Goal: Task Accomplishment & Management: Manage account settings

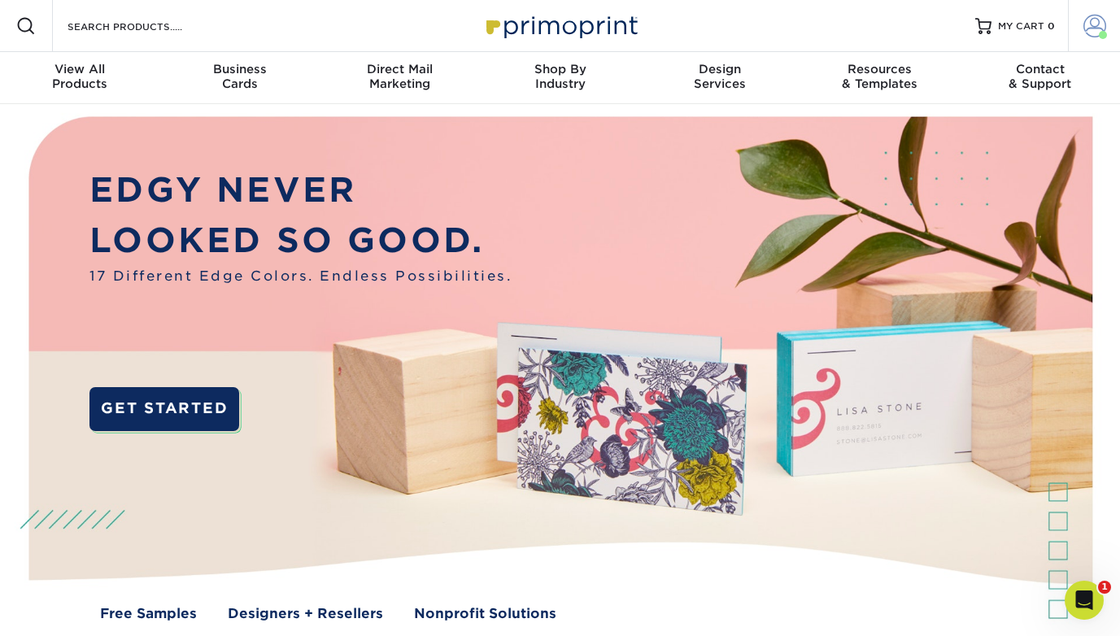
click at [1087, 28] on span at bounding box center [1094, 26] width 23 height 23
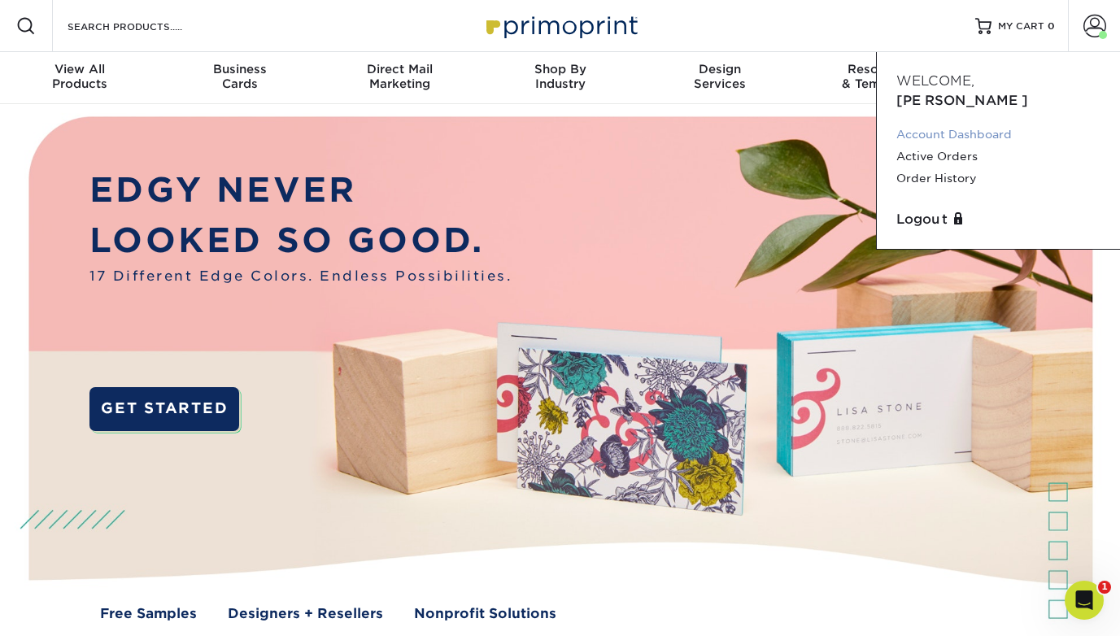
click at [1011, 124] on link "Account Dashboard" at bounding box center [998, 135] width 204 height 22
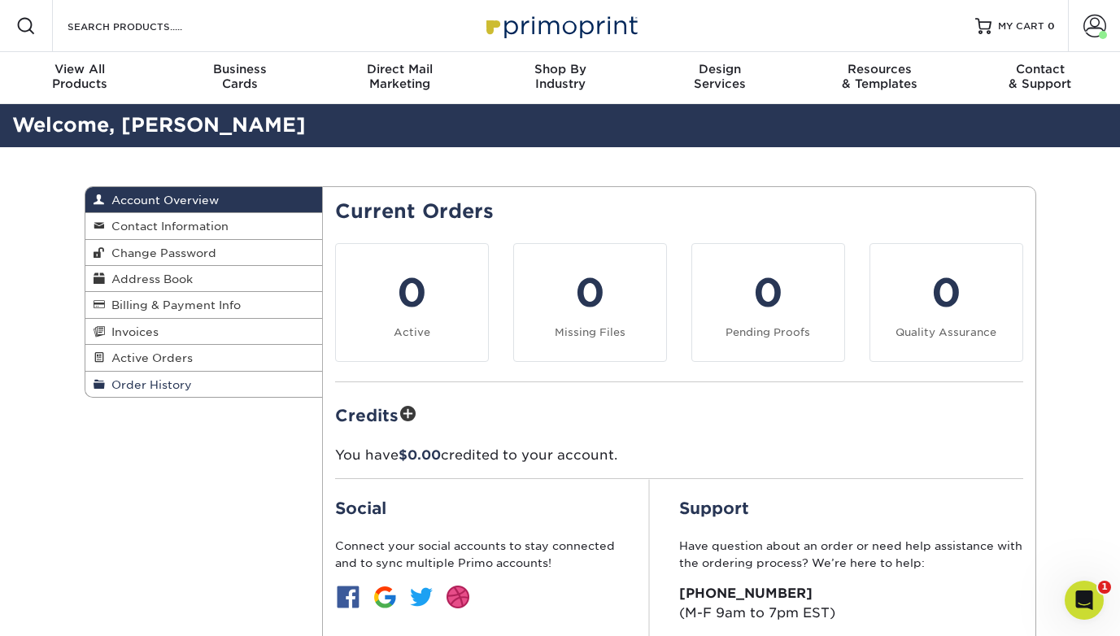
click at [154, 390] on span "Order History" at bounding box center [148, 384] width 87 height 13
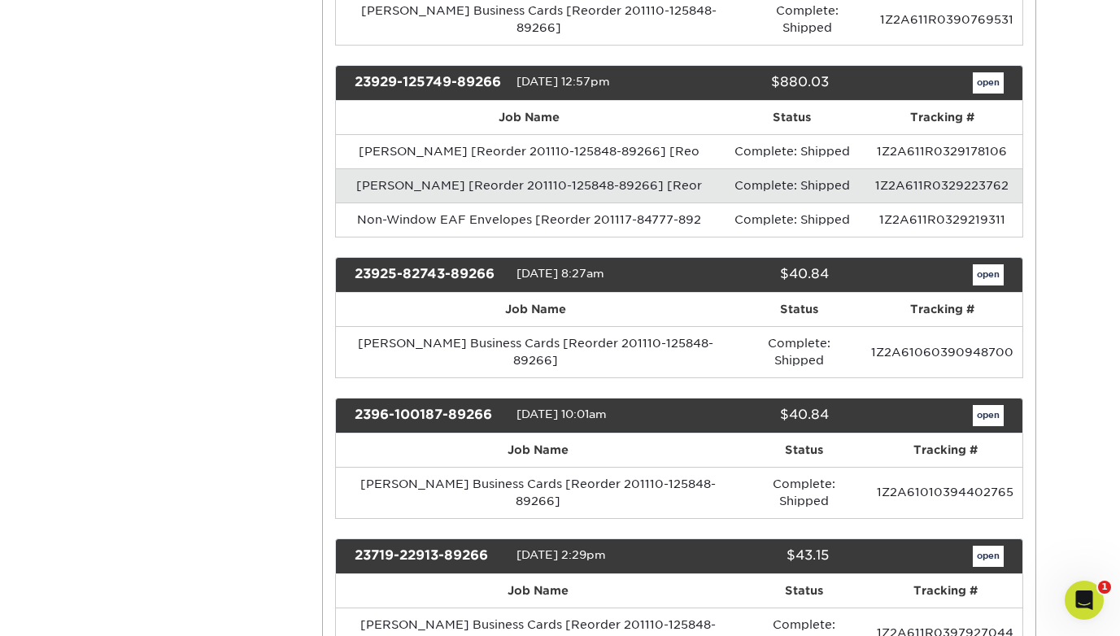
scroll to position [1170, 0]
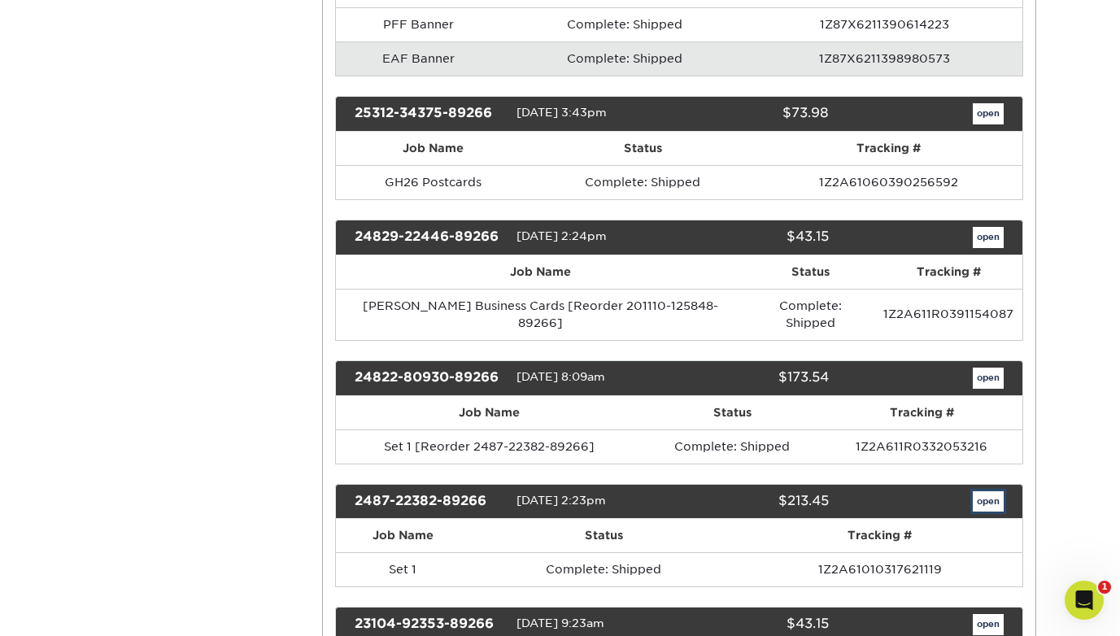
click at [996, 491] on link "open" at bounding box center [988, 501] width 31 height 21
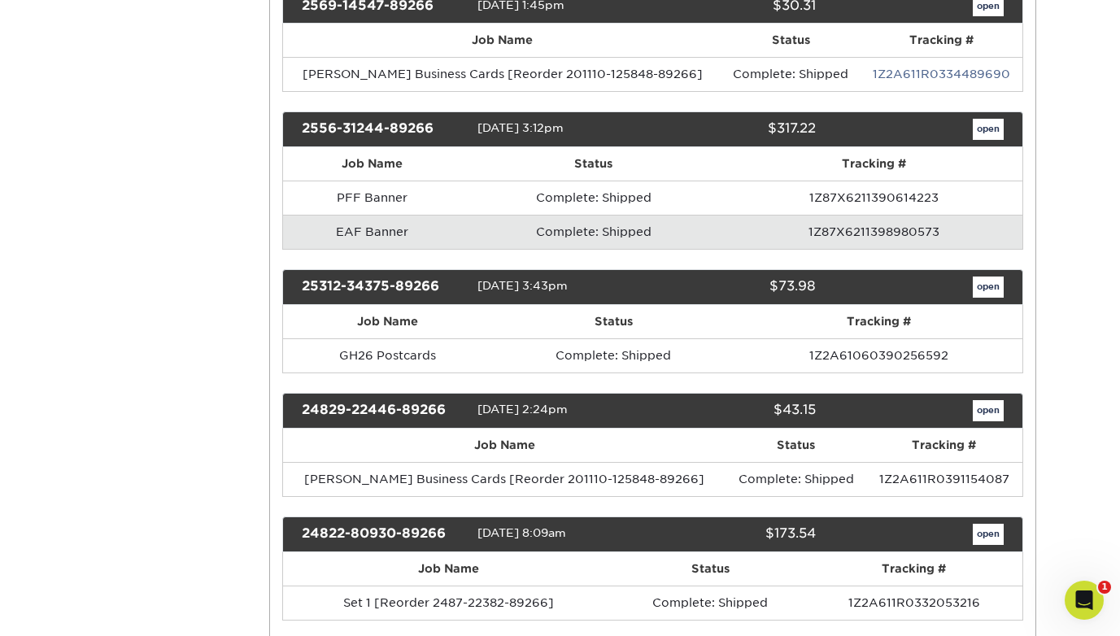
scroll to position [0, 0]
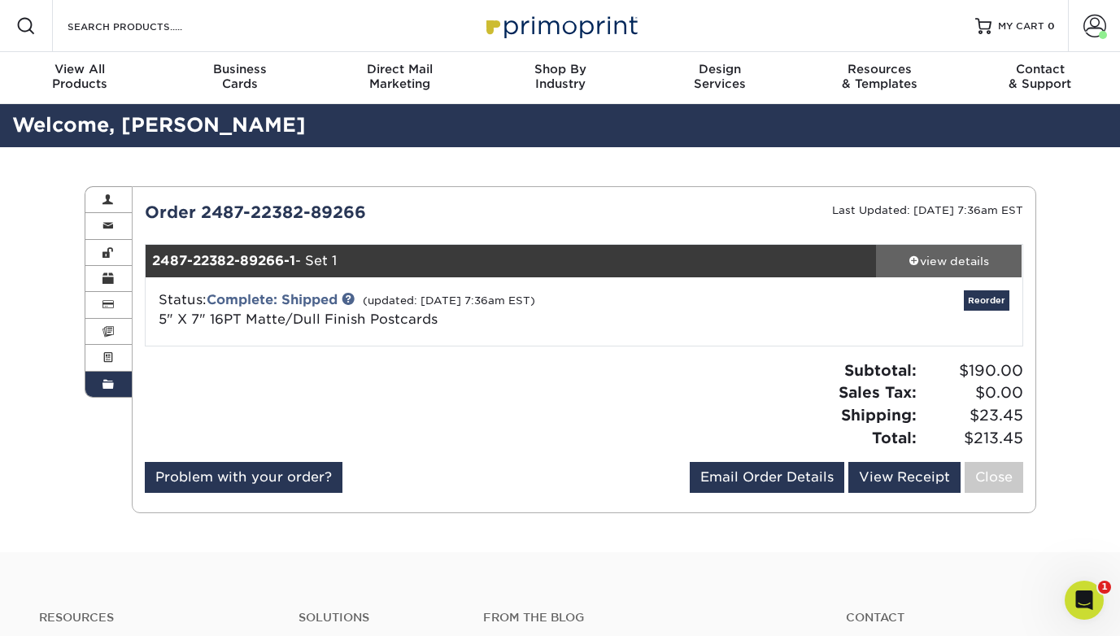
click at [931, 255] on div "view details" at bounding box center [949, 261] width 146 height 16
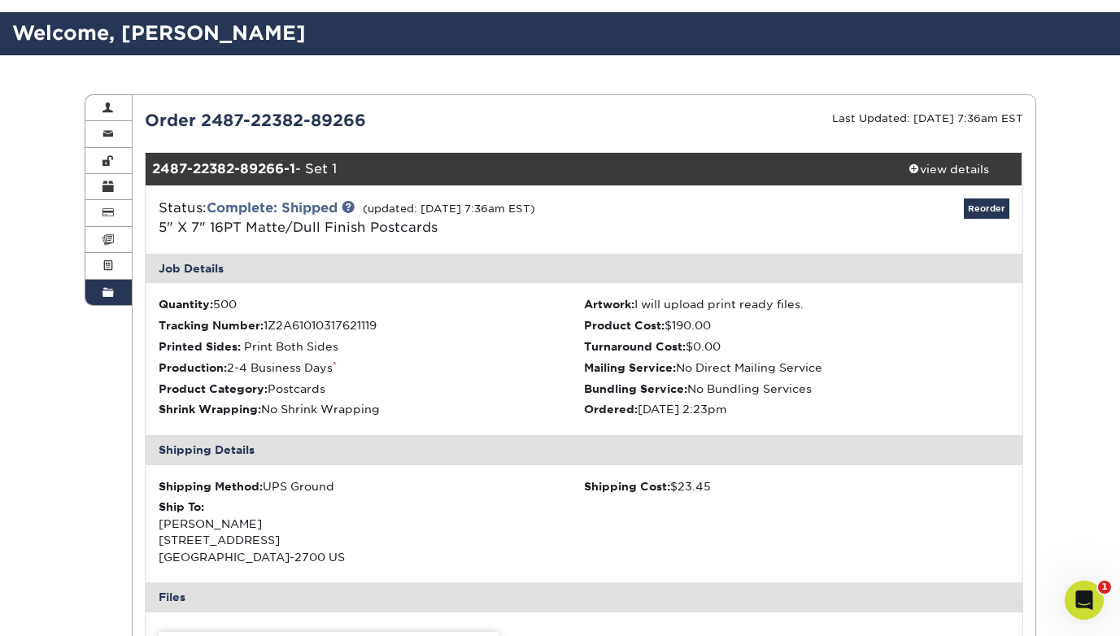
scroll to position [207, 0]
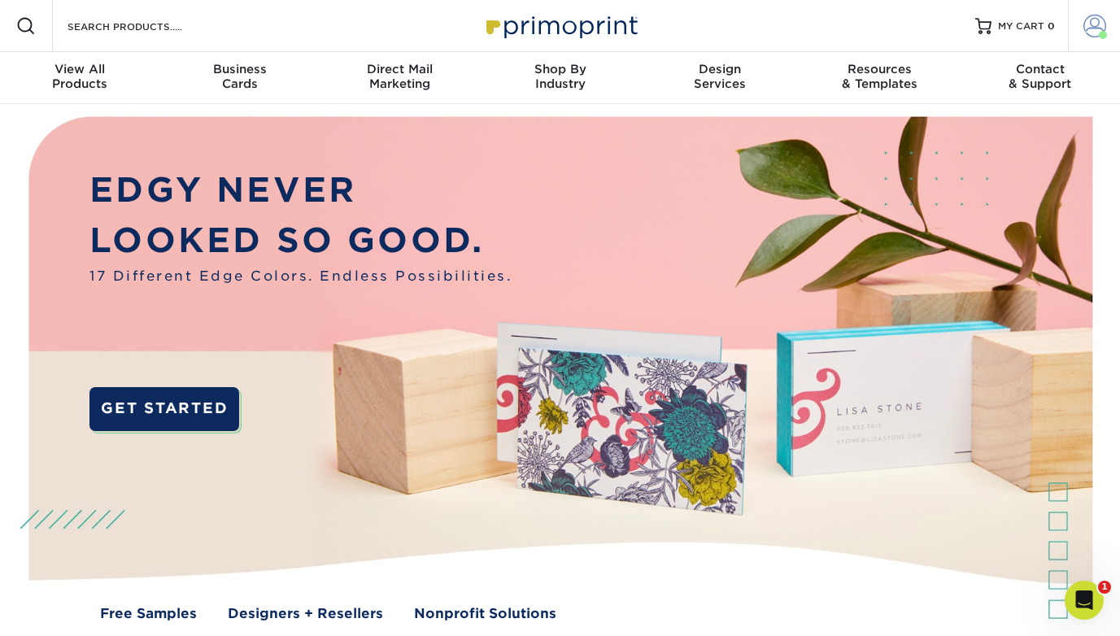
click at [1092, 22] on span at bounding box center [1094, 26] width 23 height 23
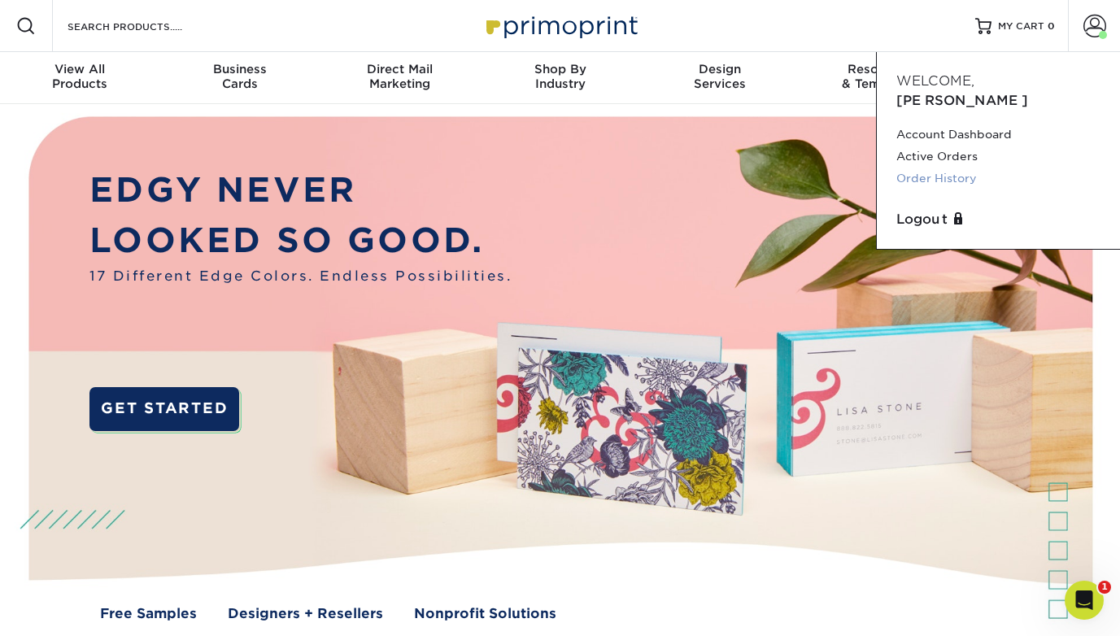
click at [956, 168] on link "Order History" at bounding box center [998, 179] width 204 height 22
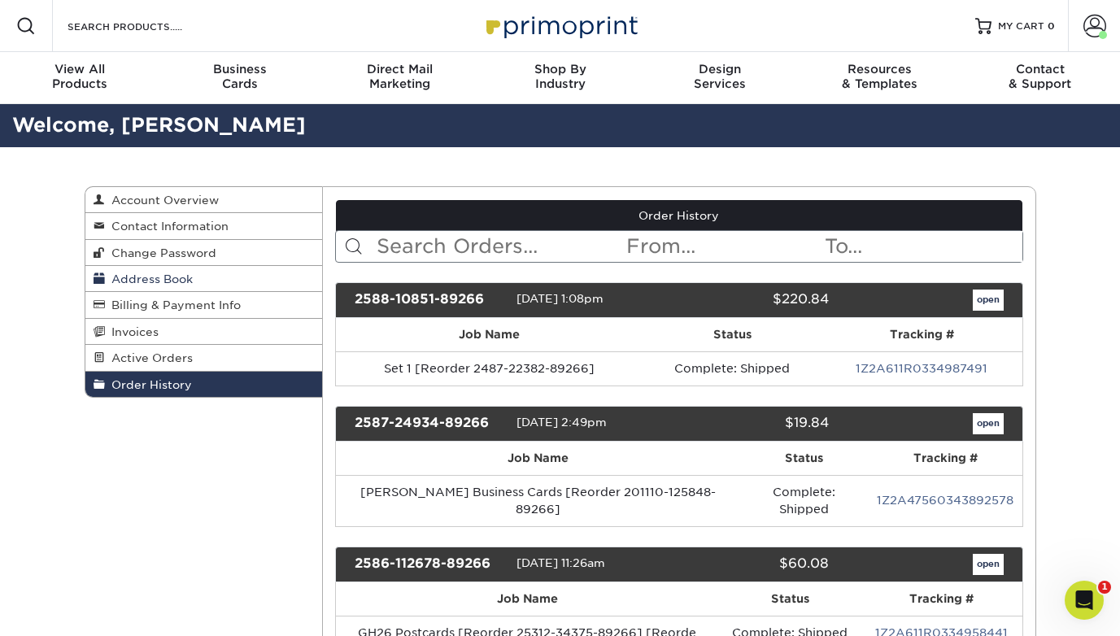
click at [195, 281] on link "Address Book" at bounding box center [203, 279] width 237 height 26
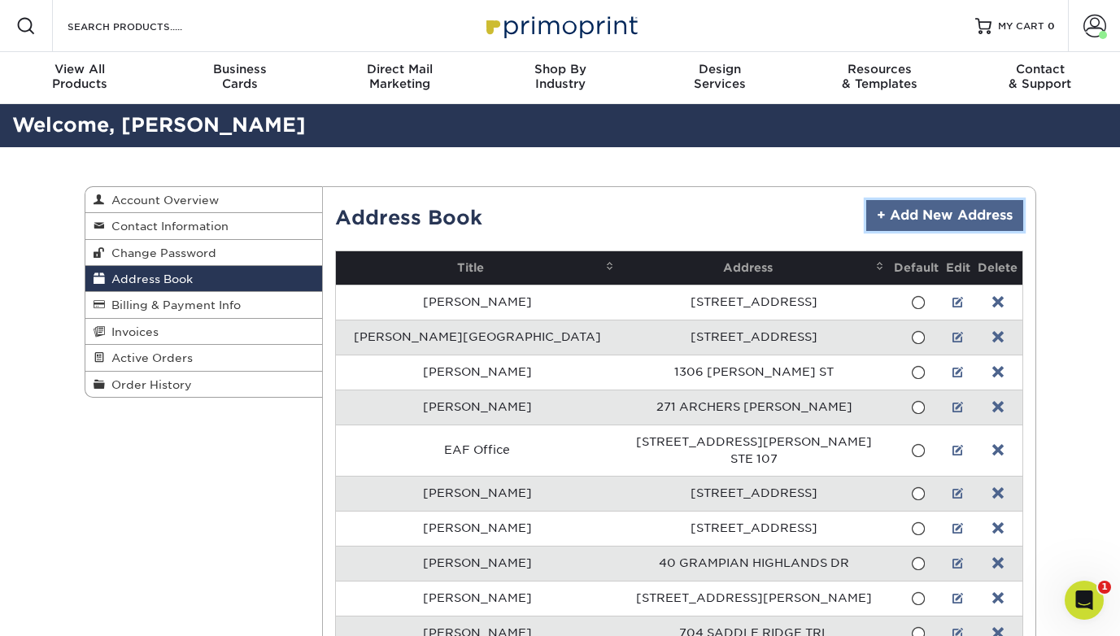
click at [1004, 205] on link "+ Add New Address" at bounding box center [944, 215] width 157 height 31
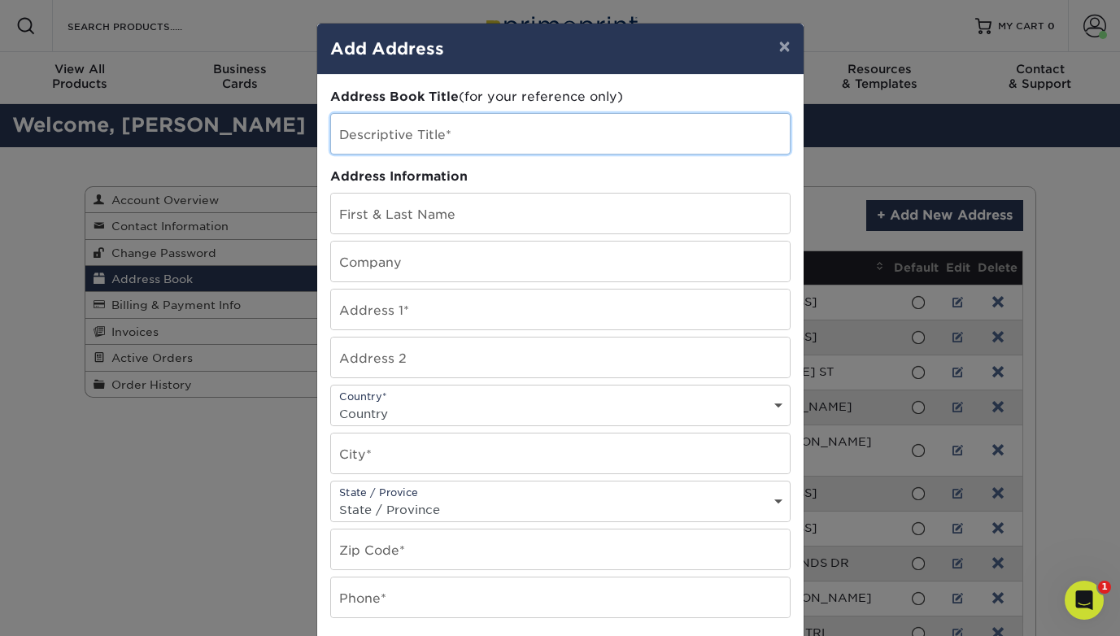
click at [486, 145] on input "text" at bounding box center [560, 134] width 459 height 40
type input "[PERSON_NAME]"
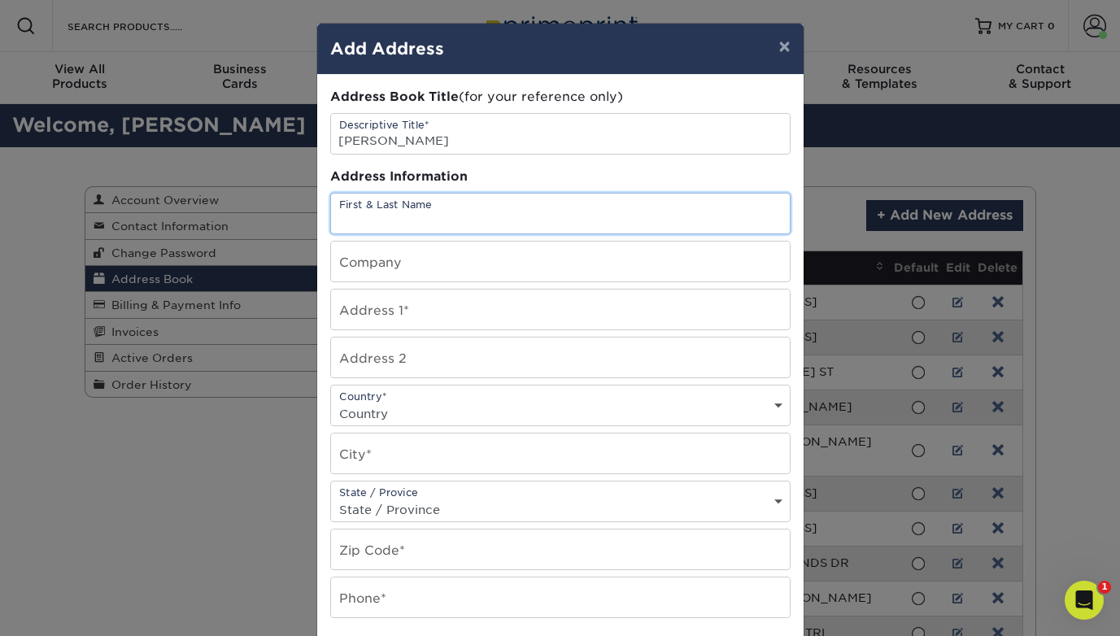
click at [385, 208] on input "text" at bounding box center [560, 214] width 459 height 40
type input "[PERSON_NAME]"
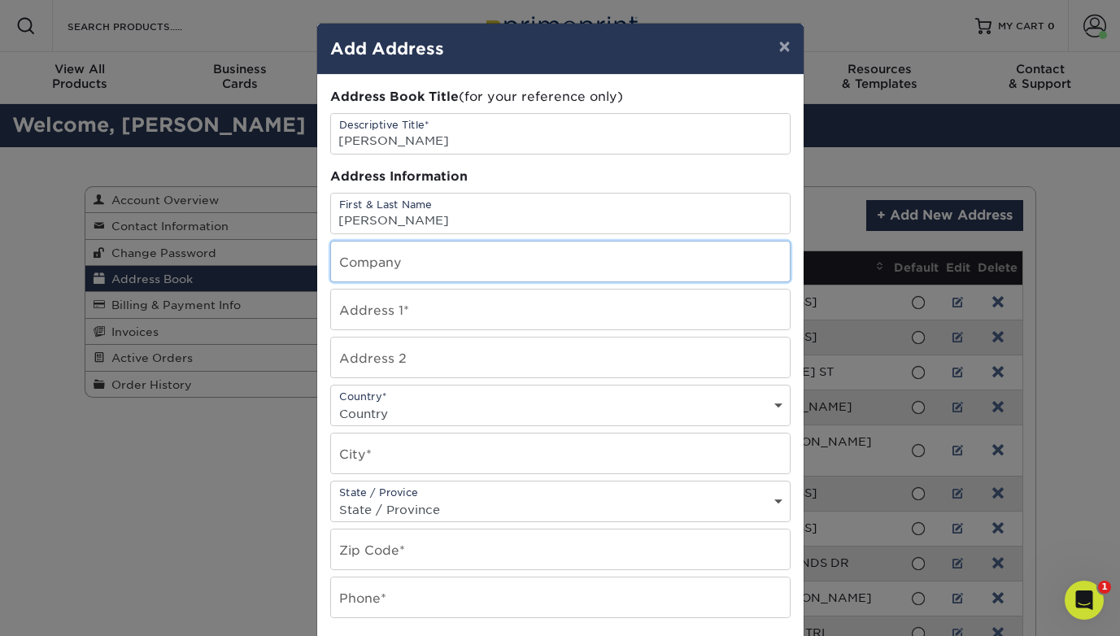
click at [396, 262] on input "text" at bounding box center [560, 262] width 459 height 40
type input "[PERSON_NAME]"
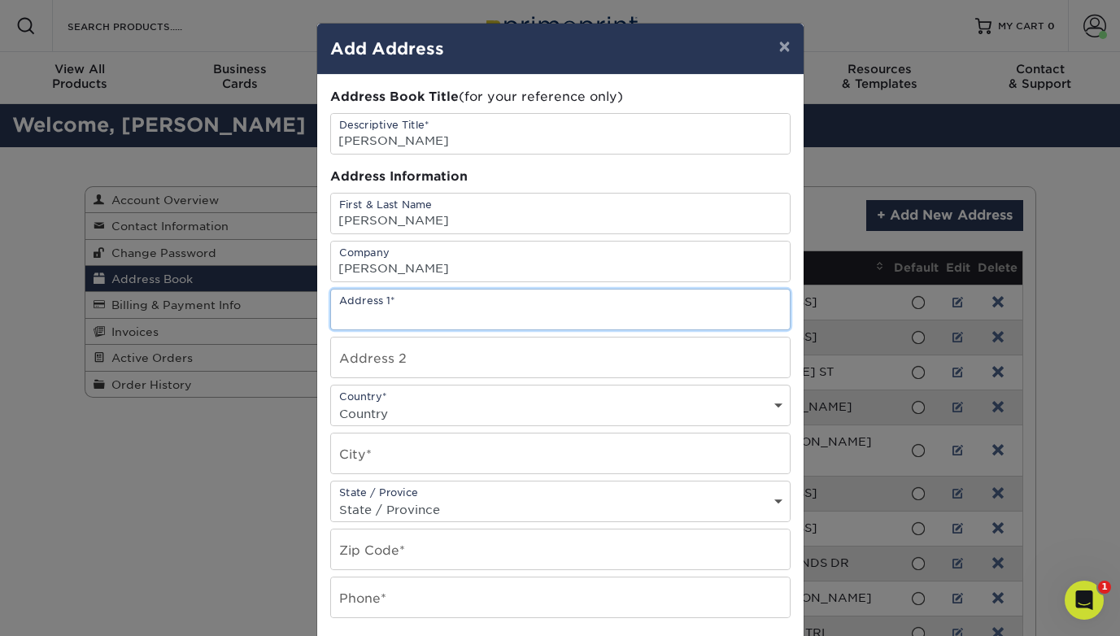
click at [404, 311] on input "text" at bounding box center [560, 310] width 459 height 40
paste input "[STREET_ADDRESS][PERSON_NAME]"
type input "[STREET_ADDRESS][PERSON_NAME]"
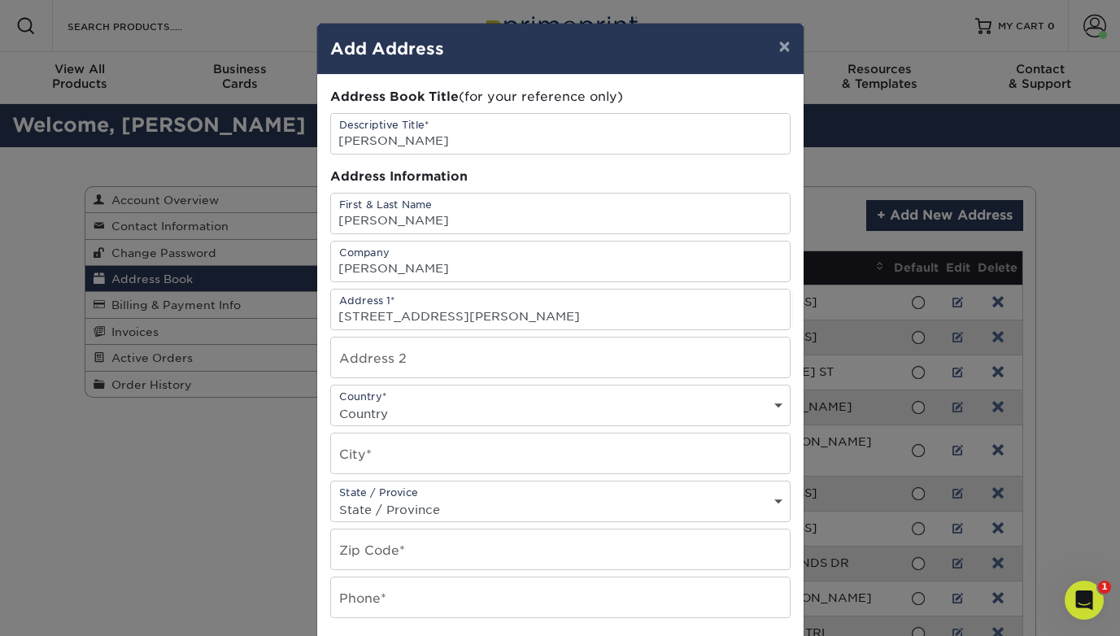
click at [423, 413] on select "Country [GEOGRAPHIC_DATA] [GEOGRAPHIC_DATA] ----------------------------- [GEOG…" at bounding box center [560, 414] width 459 height 24
select select "US"
click at [331, 402] on select "Country [GEOGRAPHIC_DATA] [GEOGRAPHIC_DATA] ----------------------------- [GEOG…" at bounding box center [560, 414] width 459 height 24
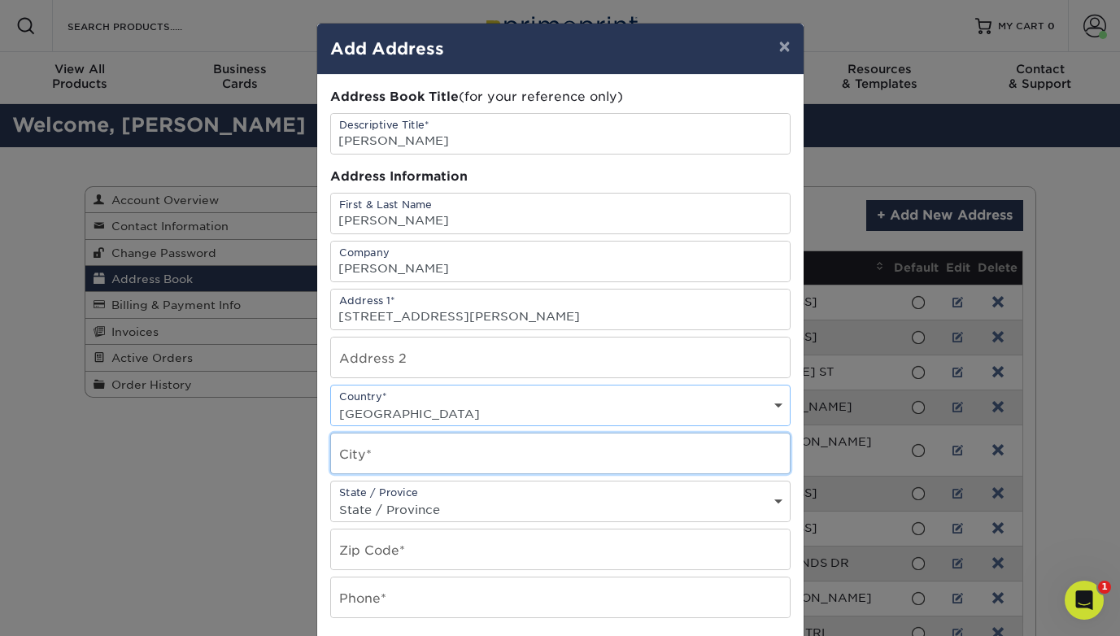
click at [414, 451] on input "text" at bounding box center [560, 453] width 459 height 40
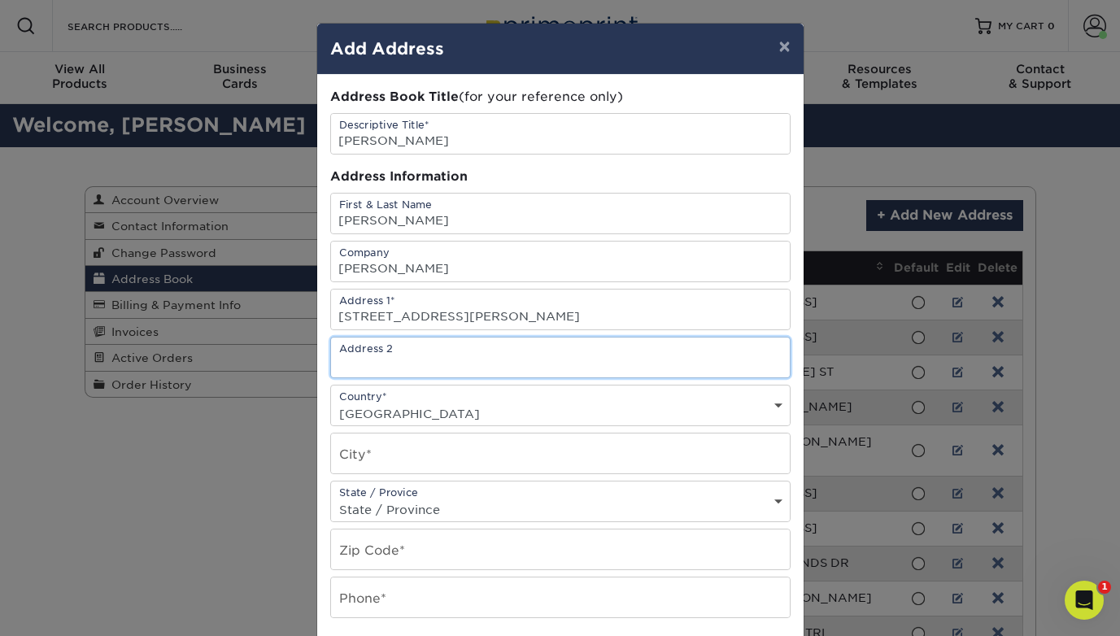
click at [419, 363] on input "text" at bounding box center [560, 358] width 459 height 40
paste input "PO Box 677"
type input "PO Box 677"
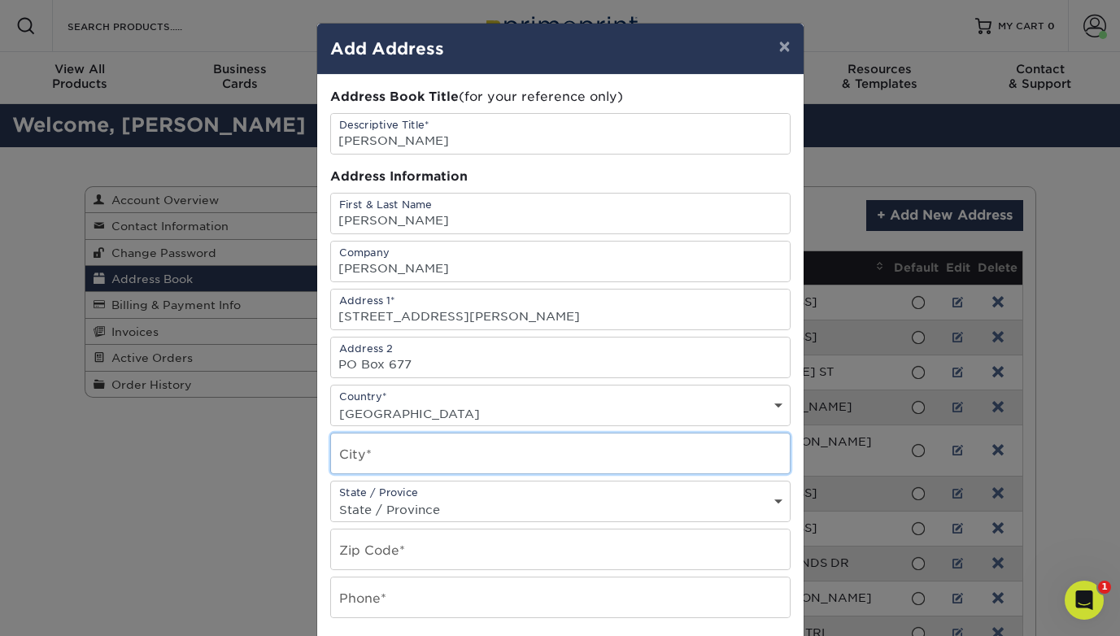
click at [406, 450] on input "text" at bounding box center [560, 453] width 459 height 40
type input "Lincoln"
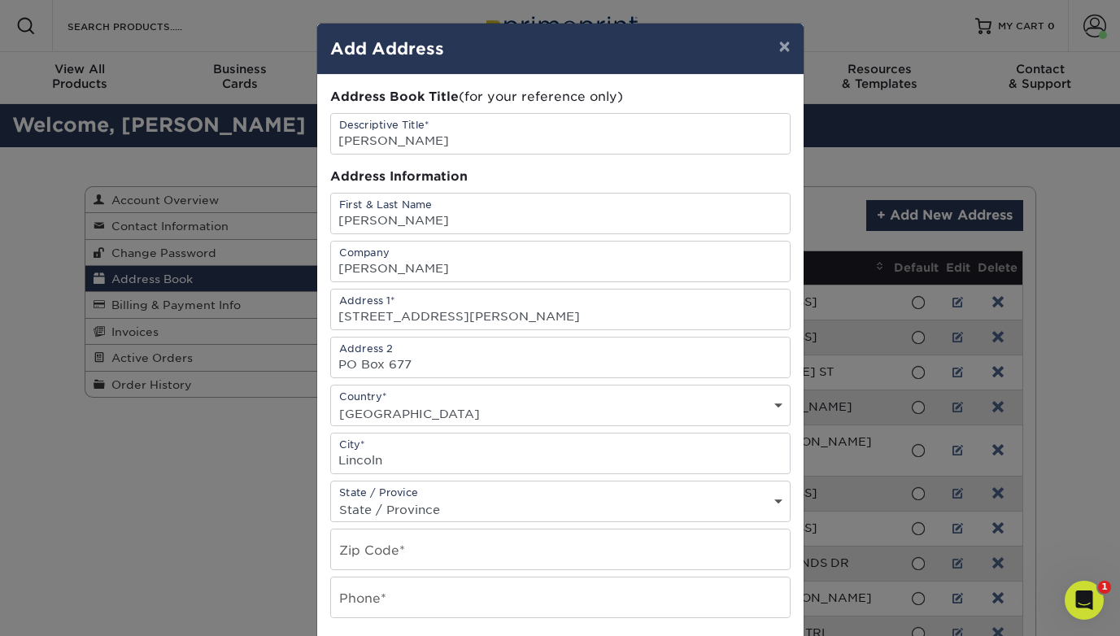
click at [428, 514] on select "State / Province [US_STATE] [US_STATE] [US_STATE] [US_STATE] [US_STATE] [US_STA…" at bounding box center [560, 510] width 459 height 24
select select "AR"
click at [331, 498] on select "State / Province [US_STATE] [US_STATE] [US_STATE] [US_STATE] [US_STATE] [US_STA…" at bounding box center [560, 510] width 459 height 24
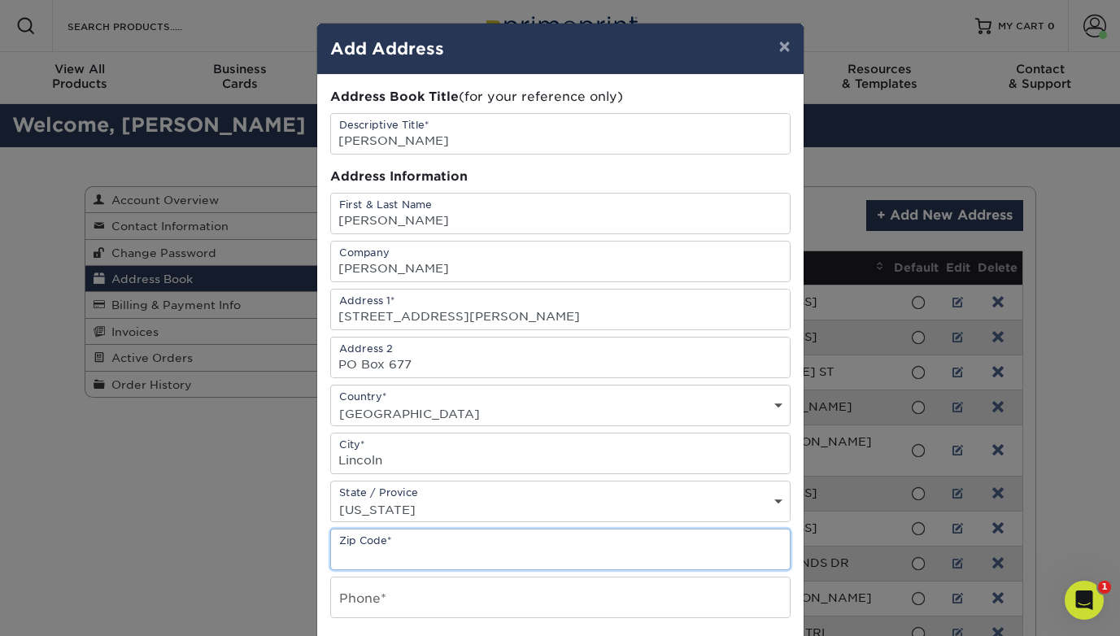
click at [425, 542] on input "text" at bounding box center [560, 549] width 459 height 40
paste input "72744"
type input "72744"
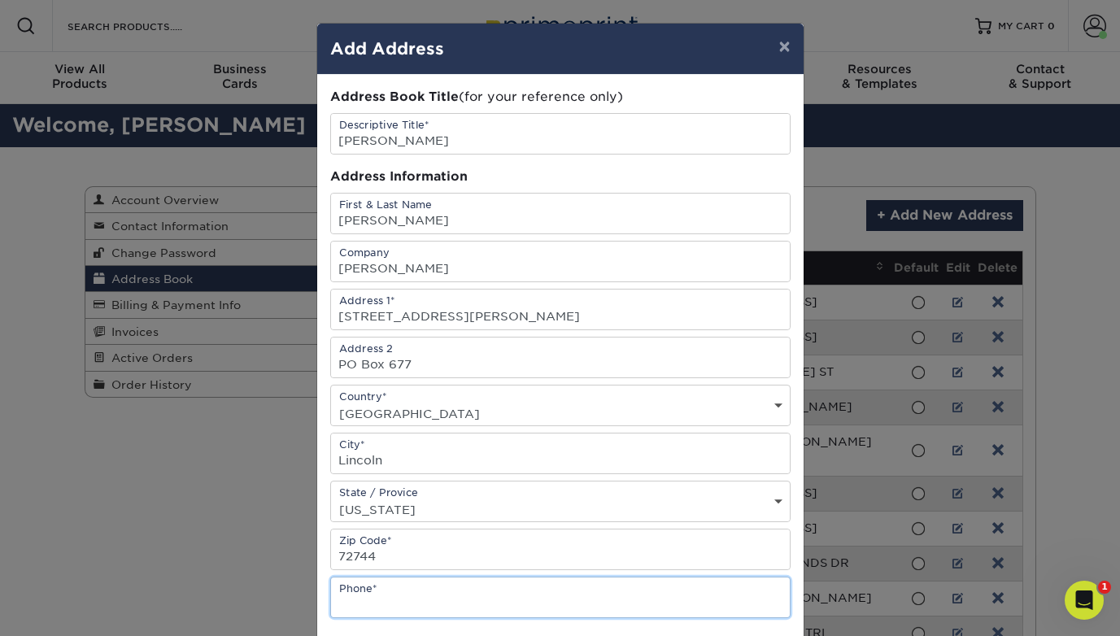
click at [407, 596] on input "text" at bounding box center [560, 597] width 459 height 40
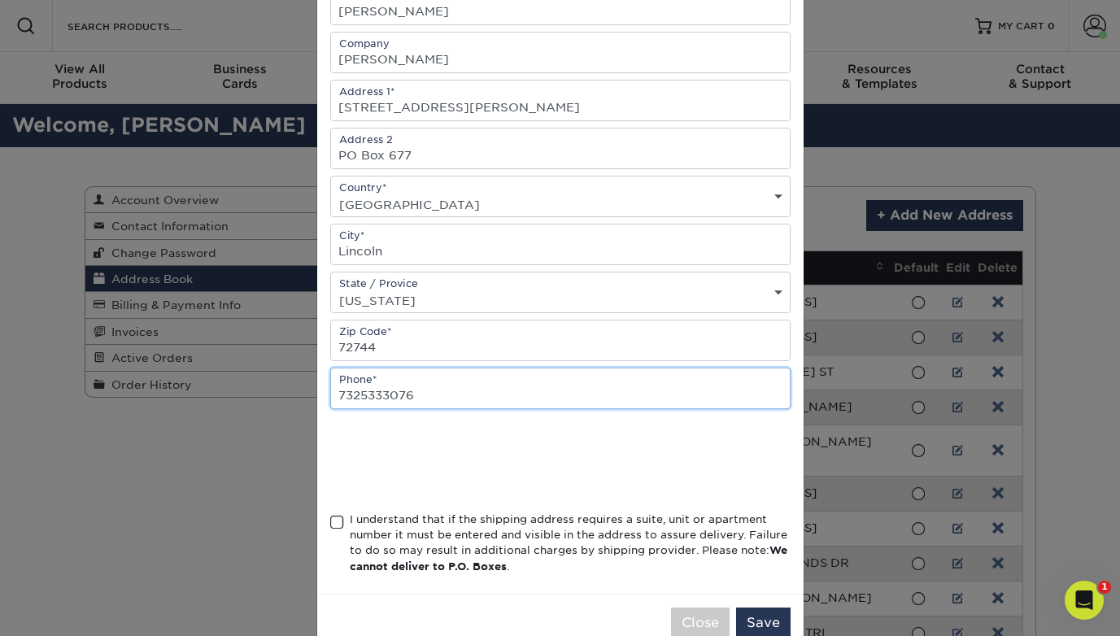
scroll to position [220, 0]
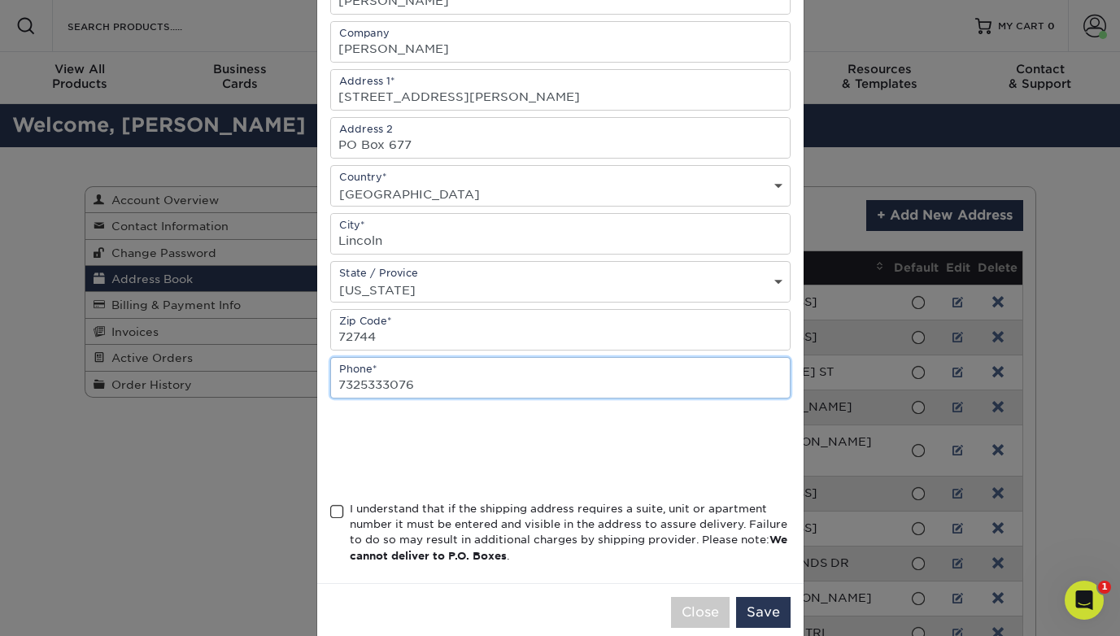
type input "7325333076"
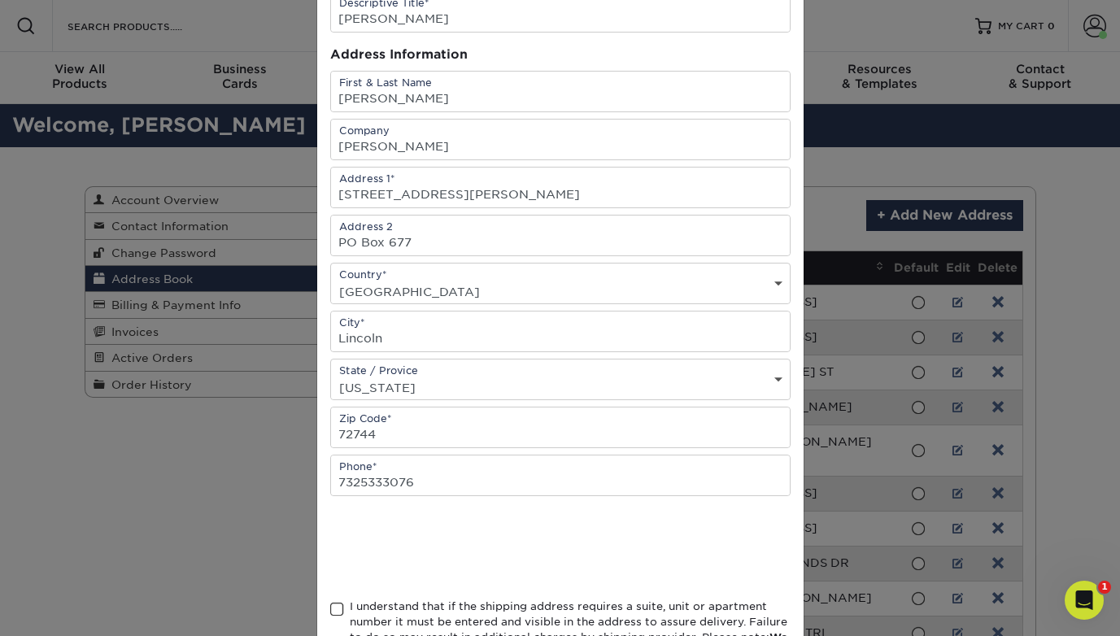
scroll to position [244, 0]
